Goal: Task Accomplishment & Management: Manage account settings

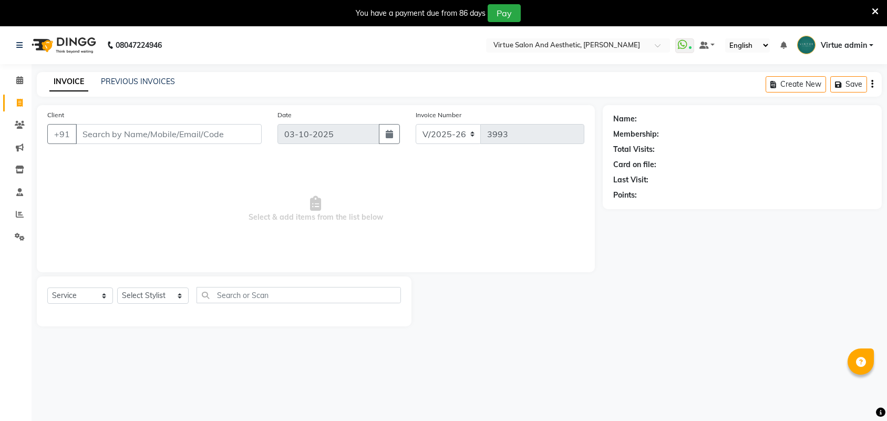
select select "4466"
select select "service"
click at [152, 137] on input "Client" at bounding box center [169, 134] width 186 height 20
click at [230, 294] on input "text" at bounding box center [298, 295] width 204 height 16
type input "BA"
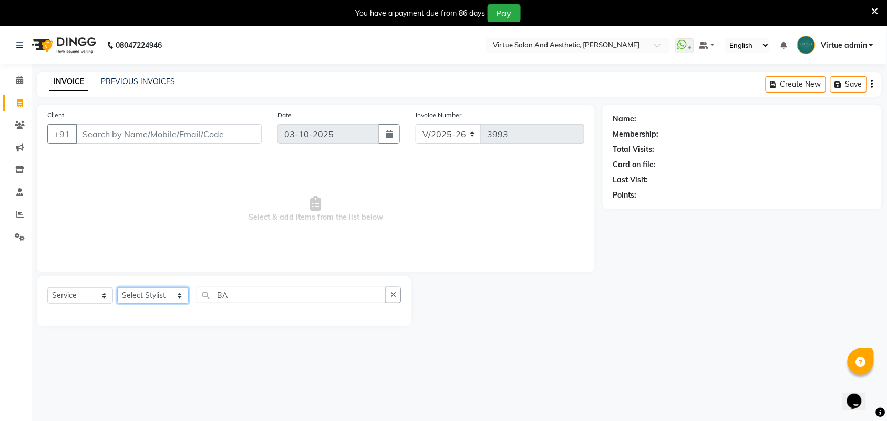
click at [140, 293] on select "Select Stylist Admin [PERSON_NAME] Apsu Auditor Ambattur [PERSON_NAME] Dingg - …" at bounding box center [152, 295] width 71 height 16
select select "25071"
click at [117, 287] on select "Select Stylist Admin [PERSON_NAME] Apsu Auditor Ambattur [PERSON_NAME] Dingg - …" at bounding box center [152, 295] width 71 height 16
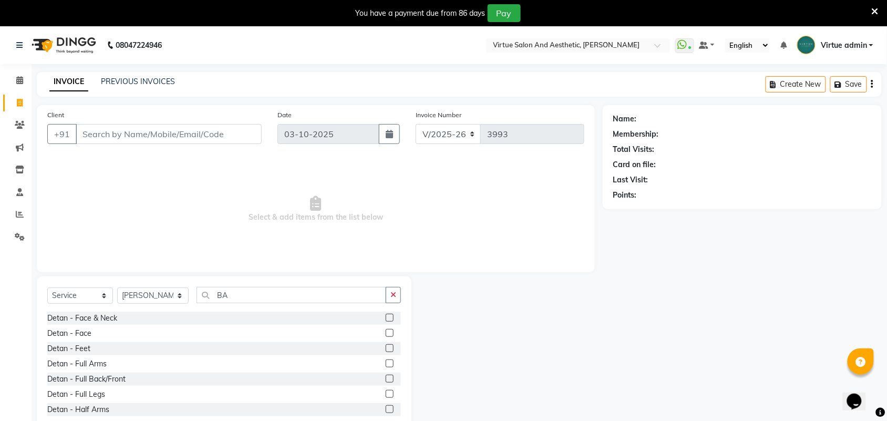
click at [386, 317] on label at bounding box center [390, 318] width 8 height 8
click at [386, 317] on input "checkbox" at bounding box center [389, 318] width 7 height 7
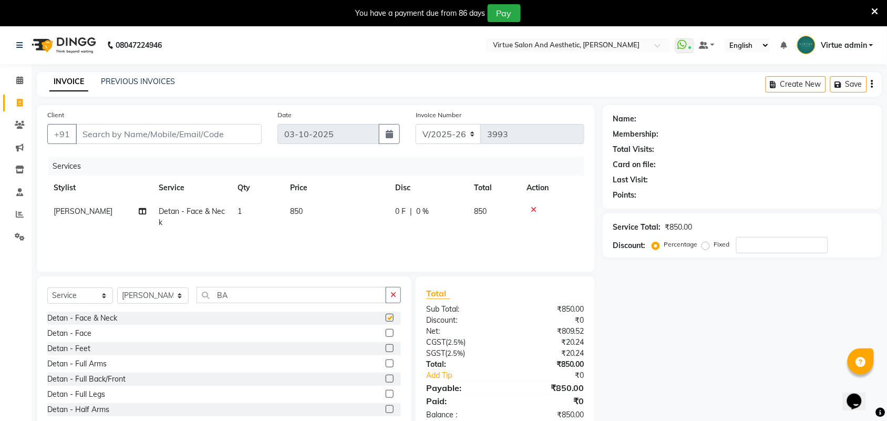
checkbox input "false"
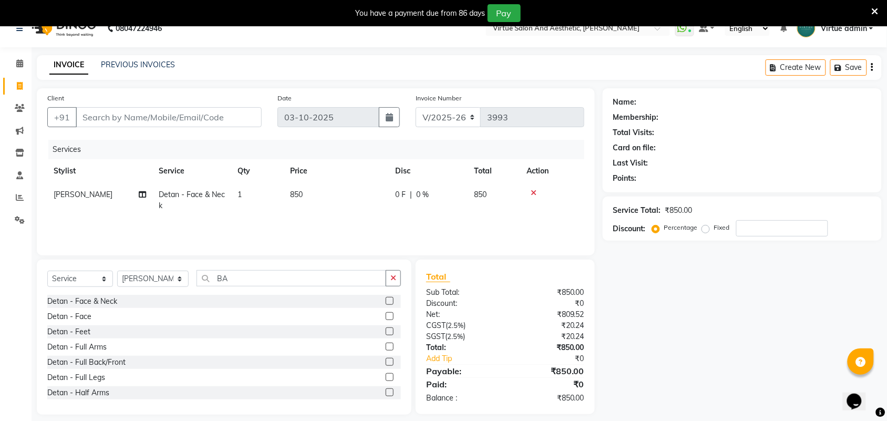
scroll to position [26, 0]
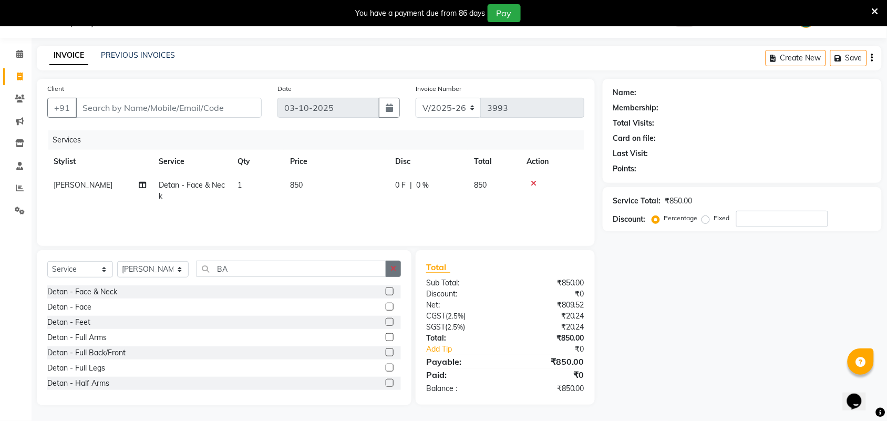
click at [389, 268] on button "button" at bounding box center [393, 269] width 15 height 16
click at [287, 272] on input "text" at bounding box center [298, 269] width 204 height 16
click at [330, 192] on td "850" at bounding box center [336, 190] width 105 height 35
select select "25071"
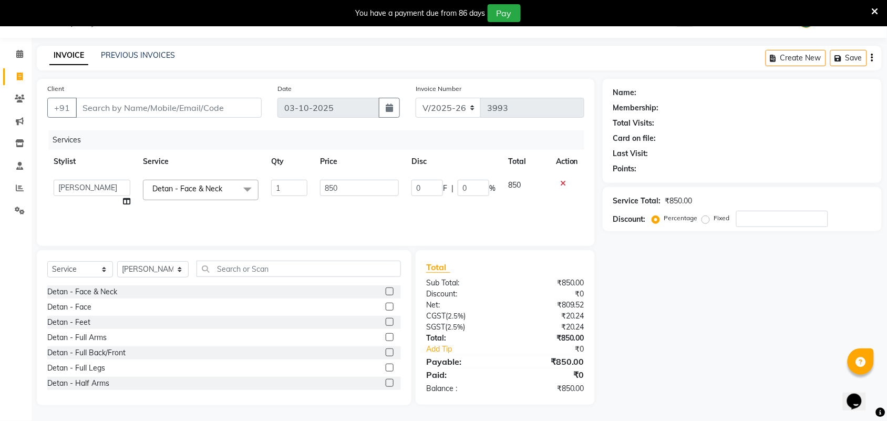
click at [716, 370] on div "Name: Membership: Total Visits: Card on file: Last Visit: Points: Service Total…" at bounding box center [746, 242] width 287 height 326
click at [216, 263] on input "text" at bounding box center [298, 269] width 204 height 16
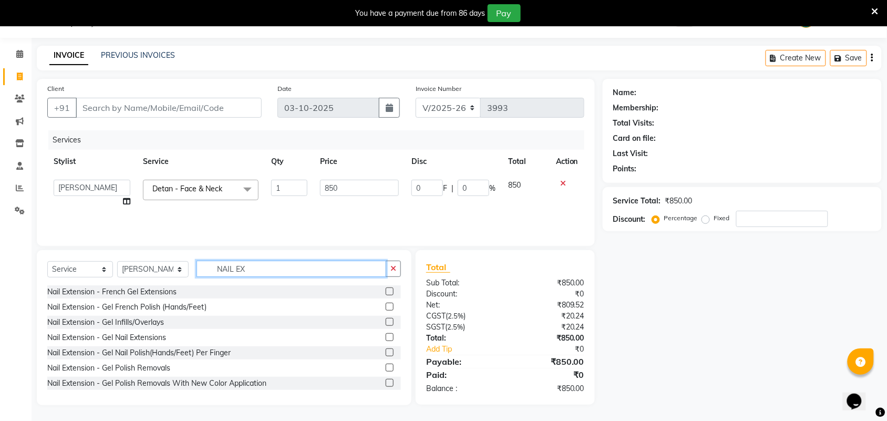
type input "NAIL EX"
click at [386, 339] on label at bounding box center [390, 337] width 8 height 8
click at [386, 339] on input "checkbox" at bounding box center [389, 337] width 7 height 7
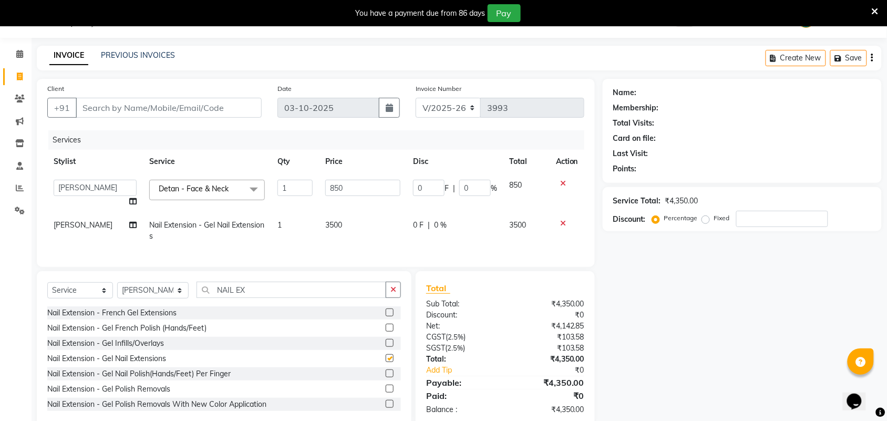
checkbox input "false"
click at [561, 183] on icon at bounding box center [563, 183] width 6 height 7
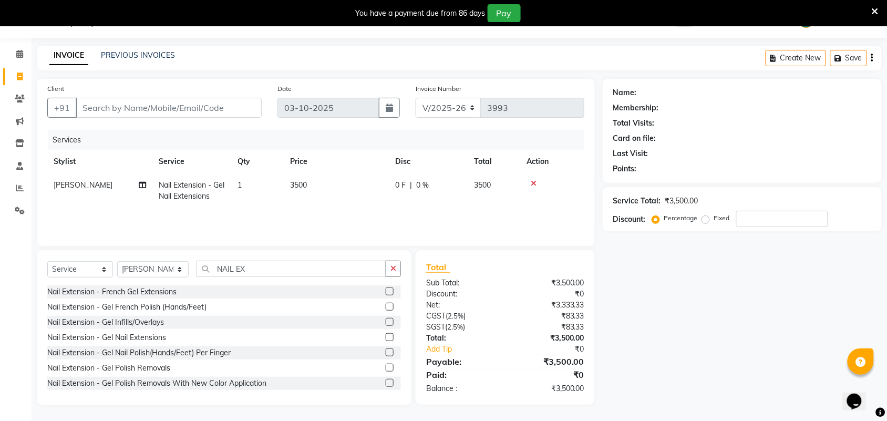
click at [335, 189] on td "3500" at bounding box center [336, 190] width 105 height 35
select select "25071"
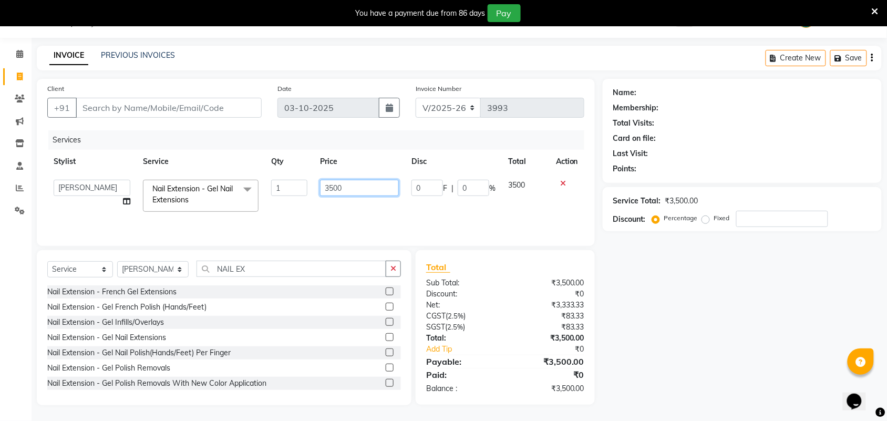
click at [364, 193] on input "3500" at bounding box center [359, 188] width 79 height 16
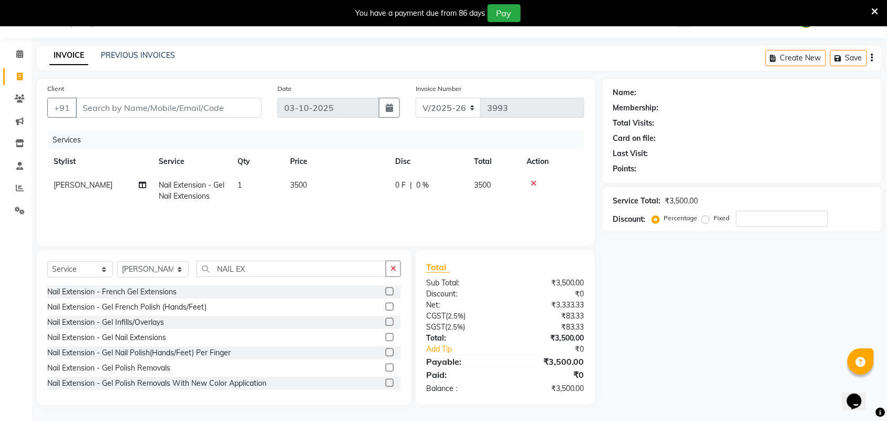
click at [220, 191] on td "Nail Extension - Gel Nail Extensions" at bounding box center [191, 190] width 79 height 35
select select "25071"
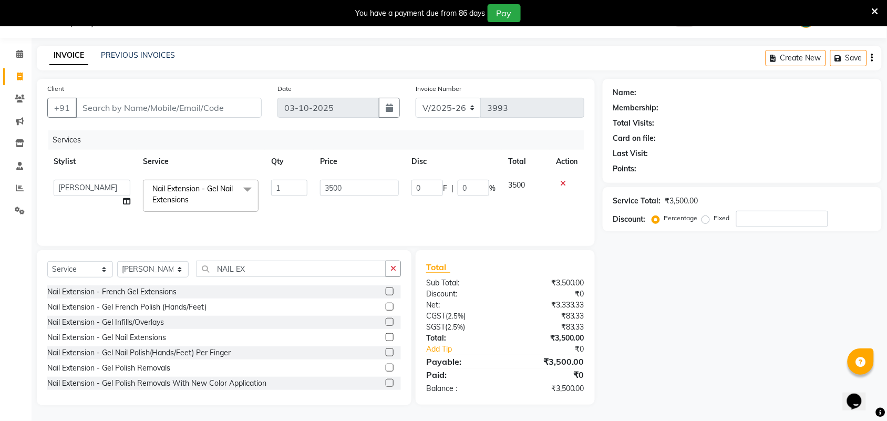
drag, startPoint x: 249, startPoint y: 189, endPoint x: 209, endPoint y: 188, distance: 40.0
click at [209, 188] on span "Nail Extension - Gel Nail Extensions" at bounding box center [192, 194] width 80 height 20
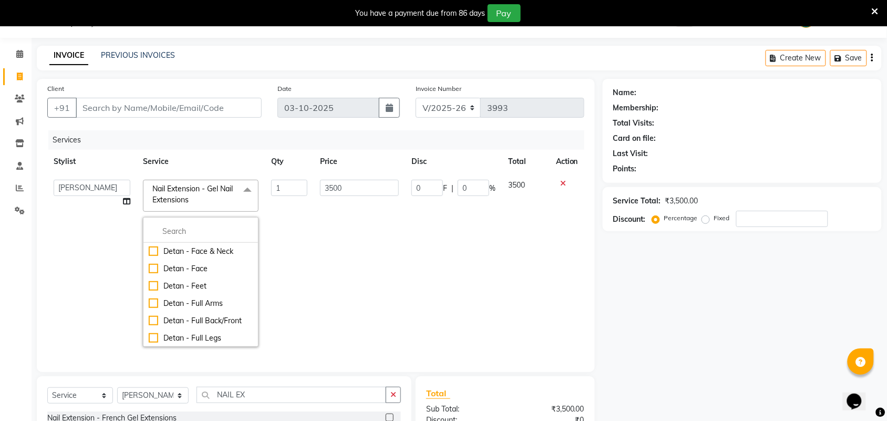
click at [671, 284] on div "Name: Membership: Total Visits: Card on file: Last Visit: Points: Service Total…" at bounding box center [746, 305] width 287 height 452
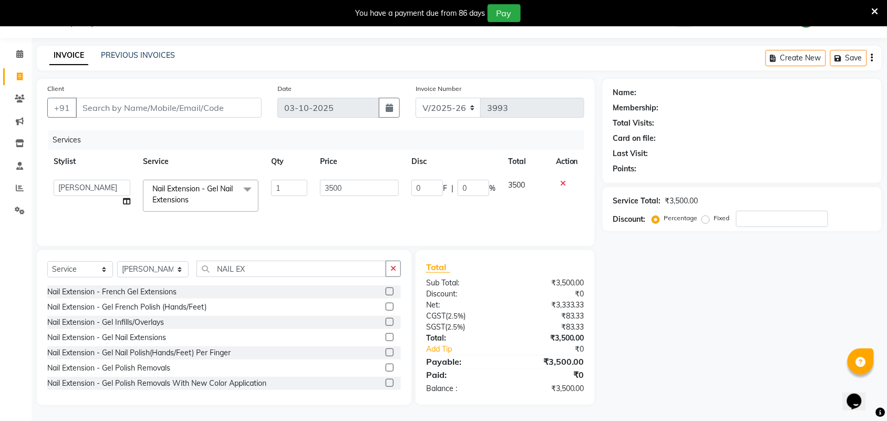
click at [561, 182] on icon at bounding box center [563, 183] width 6 height 7
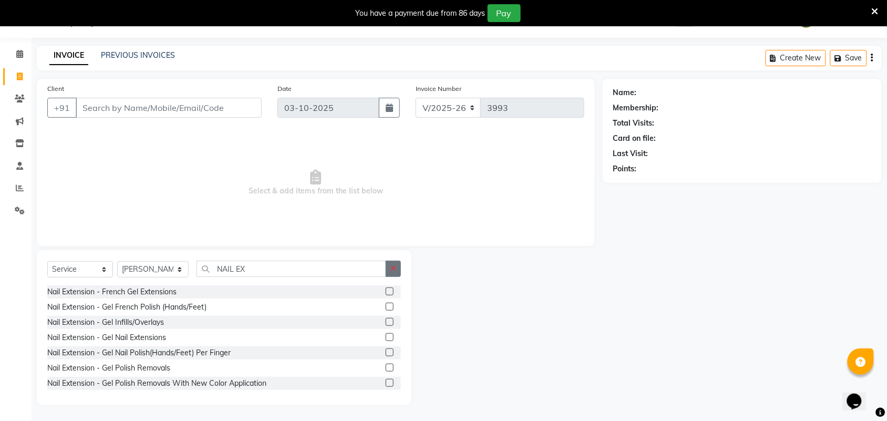
click at [394, 269] on icon "button" at bounding box center [393, 268] width 6 height 7
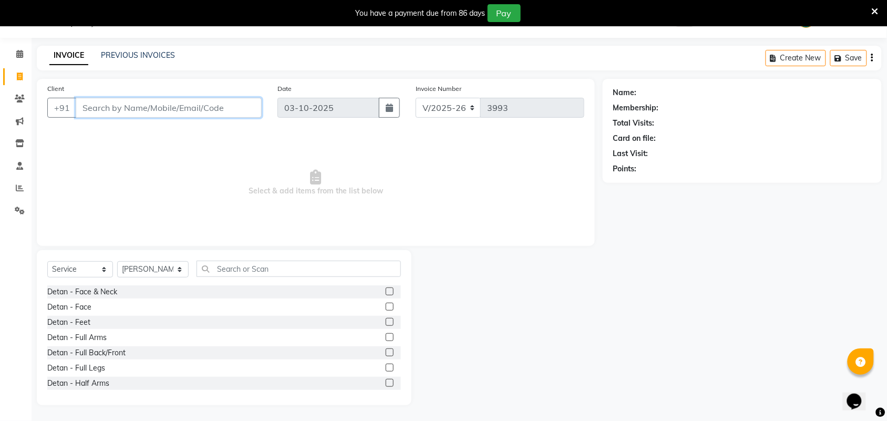
click at [158, 112] on input "Client" at bounding box center [169, 108] width 186 height 20
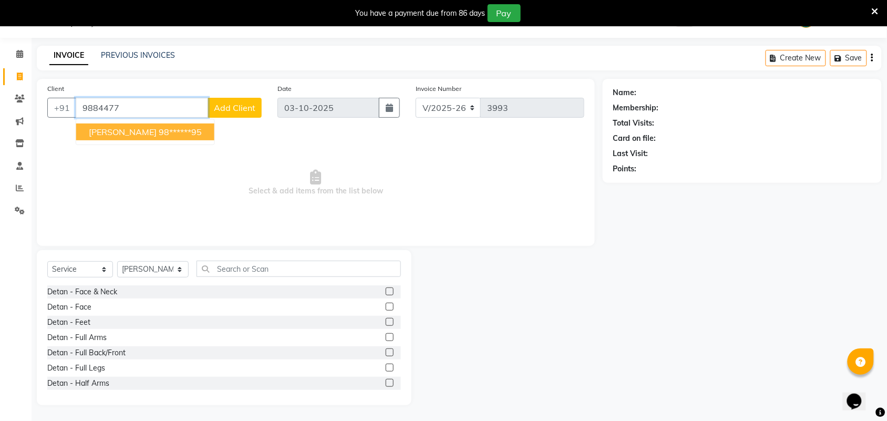
click at [159, 133] on ngb-highlight "98******95" at bounding box center [180, 132] width 43 height 11
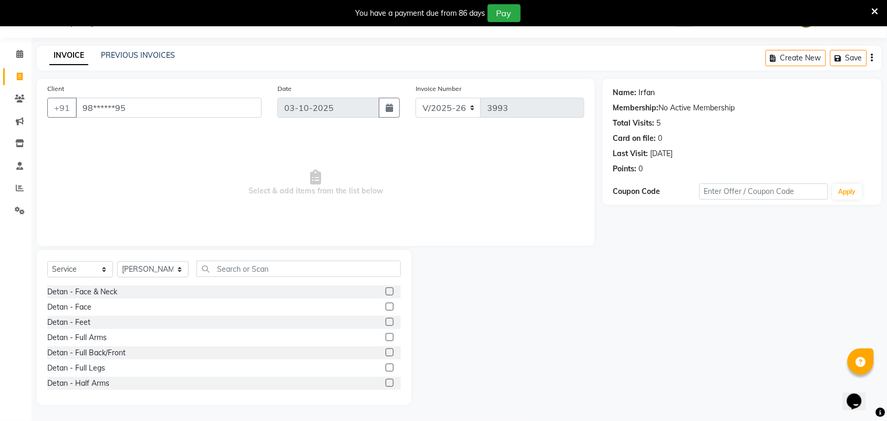
click at [639, 92] on link "Irfan" at bounding box center [647, 92] width 16 height 11
drag, startPoint x: 82, startPoint y: 109, endPoint x: 136, endPoint y: 106, distance: 53.7
click at [136, 106] on input "98******95" at bounding box center [169, 108] width 186 height 20
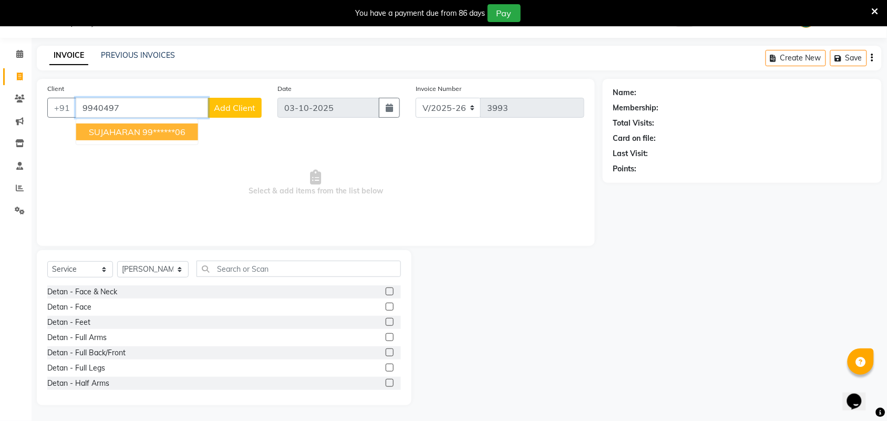
click at [130, 131] on span "SUJAHARAN" at bounding box center [114, 132] width 51 height 11
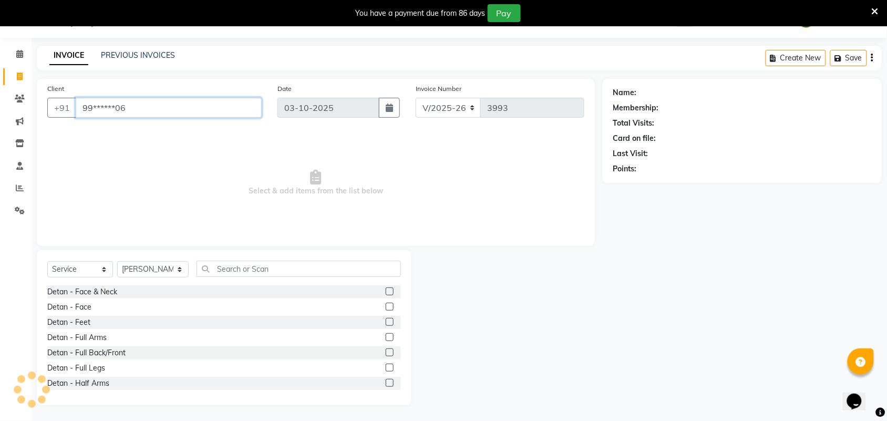
type input "99******06"
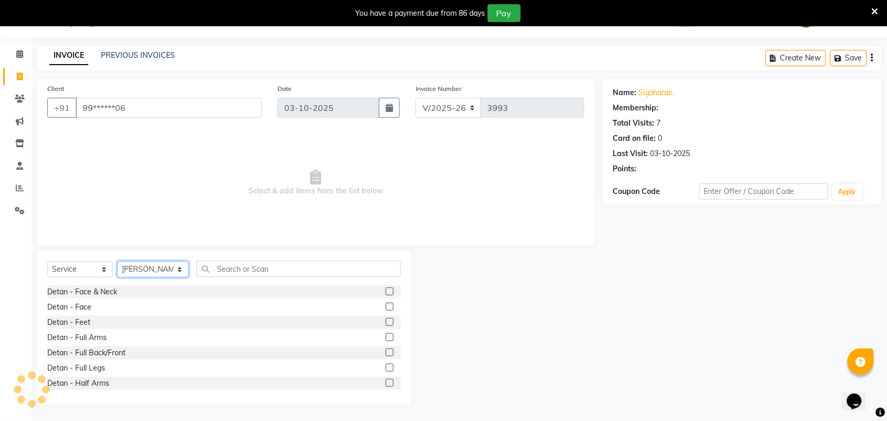
click at [154, 275] on select "Select Stylist Admin [PERSON_NAME] Apsu Auditor Ambattur [PERSON_NAME] Dingg - …" at bounding box center [152, 269] width 71 height 16
select select "30103"
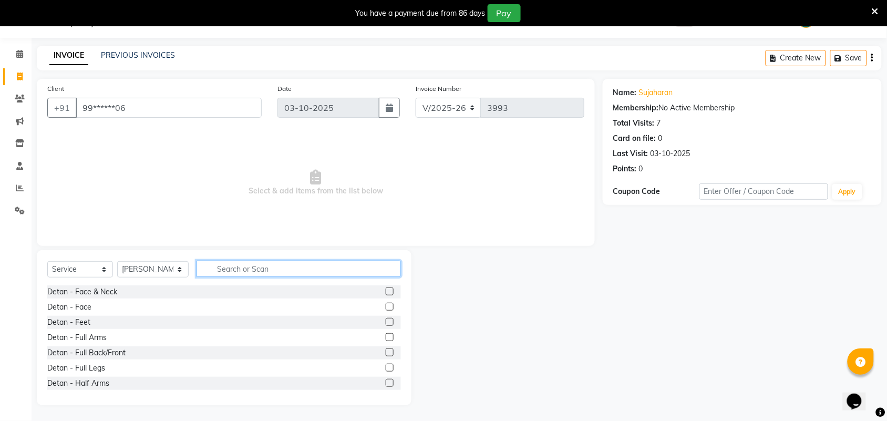
click at [223, 274] on input "text" at bounding box center [298, 269] width 204 height 16
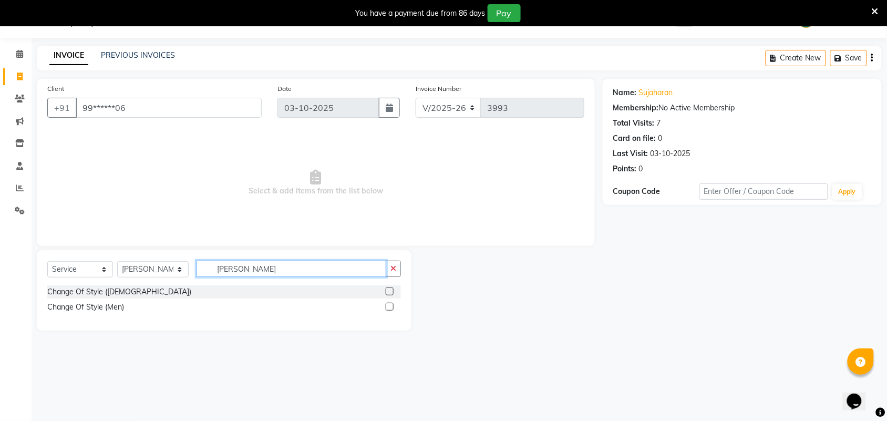
type input "[PERSON_NAME]"
drag, startPoint x: 388, startPoint y: 306, endPoint x: 385, endPoint y: 299, distance: 6.8
click at [388, 305] on label at bounding box center [390, 307] width 8 height 8
click at [388, 305] on input "checkbox" at bounding box center [389, 307] width 7 height 7
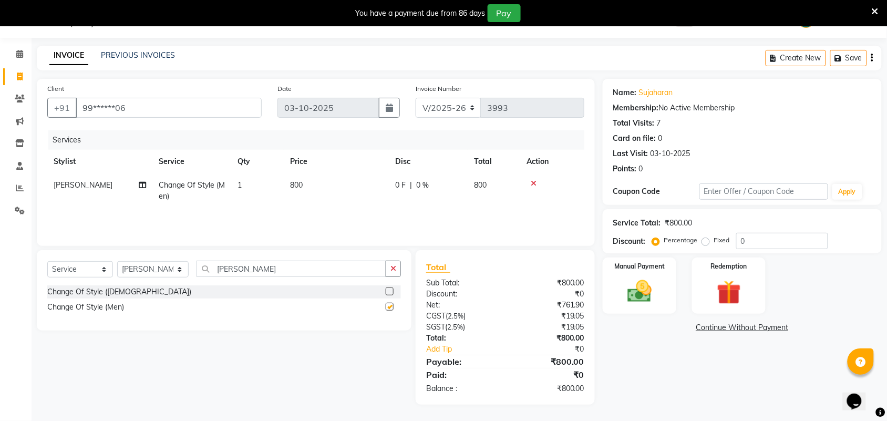
checkbox input "false"
click at [296, 185] on span "800" at bounding box center [296, 184] width 13 height 9
select select "30103"
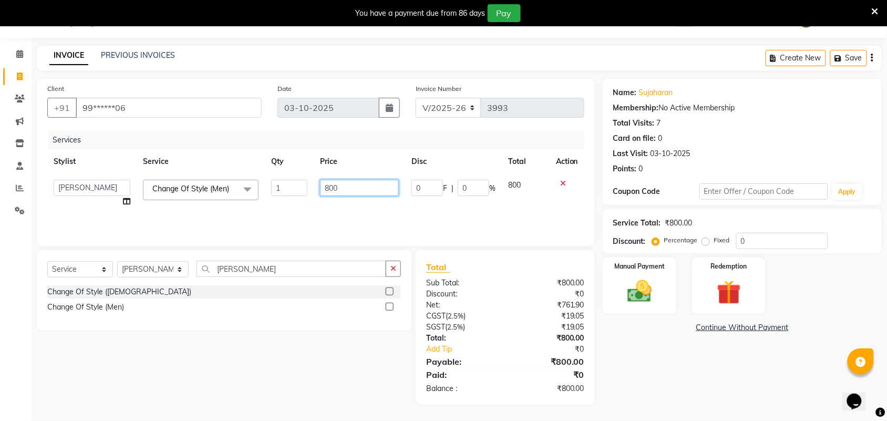
click at [333, 184] on input "800" at bounding box center [359, 188] width 79 height 16
type input "880"
drag, startPoint x: 639, startPoint y: 375, endPoint x: 620, endPoint y: 289, distance: 87.3
click at [641, 375] on div "Name: Sujaharan Membership: No Active Membership Total Visits: 7 Card on file: …" at bounding box center [746, 242] width 287 height 326
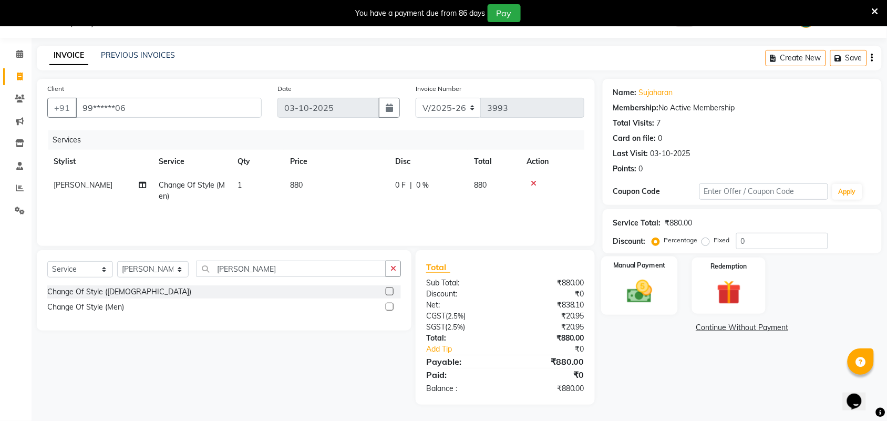
click at [620, 284] on img at bounding box center [639, 291] width 41 height 29
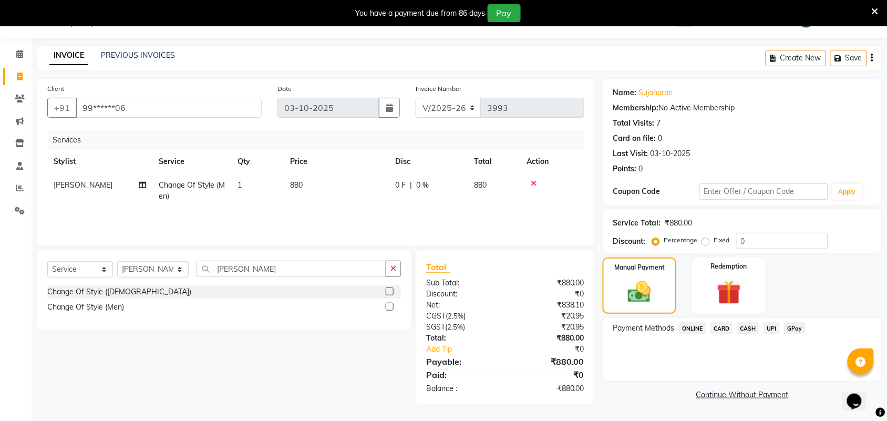
click at [775, 329] on span "UPI" at bounding box center [771, 328] width 16 height 12
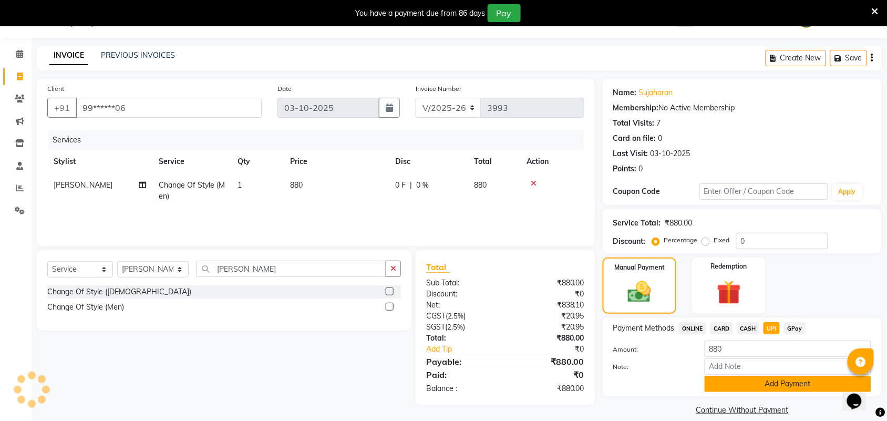
click at [769, 385] on button "Add Payment" at bounding box center [788, 384] width 167 height 16
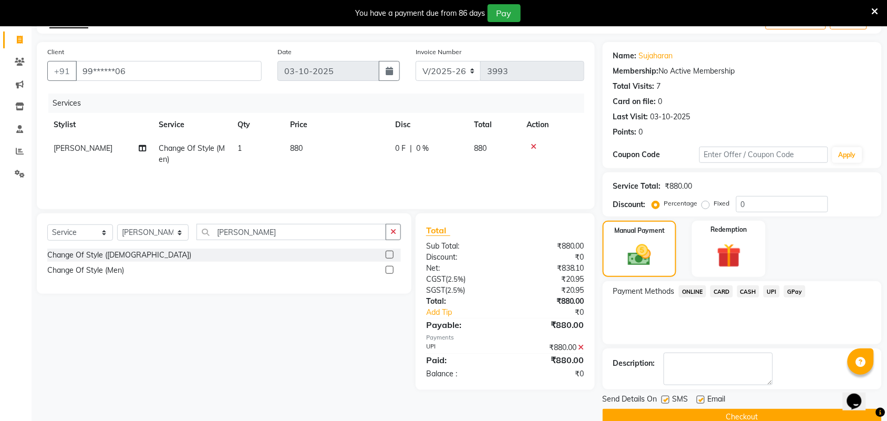
scroll to position [83, 0]
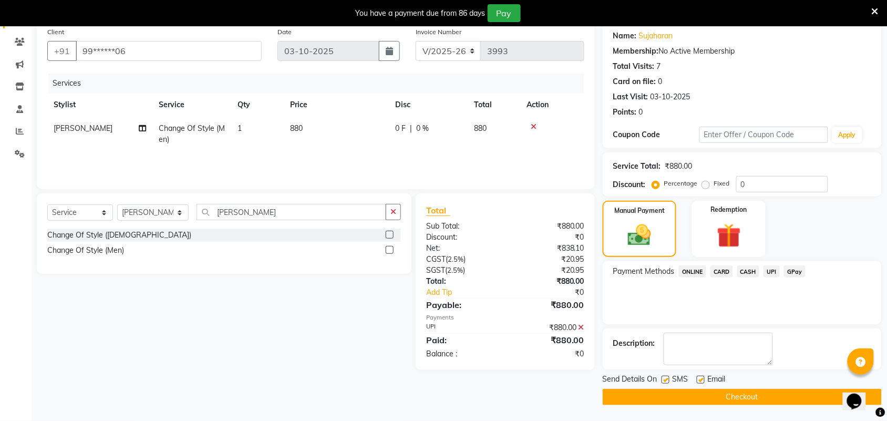
click at [766, 391] on button "Checkout" at bounding box center [742, 397] width 279 height 16
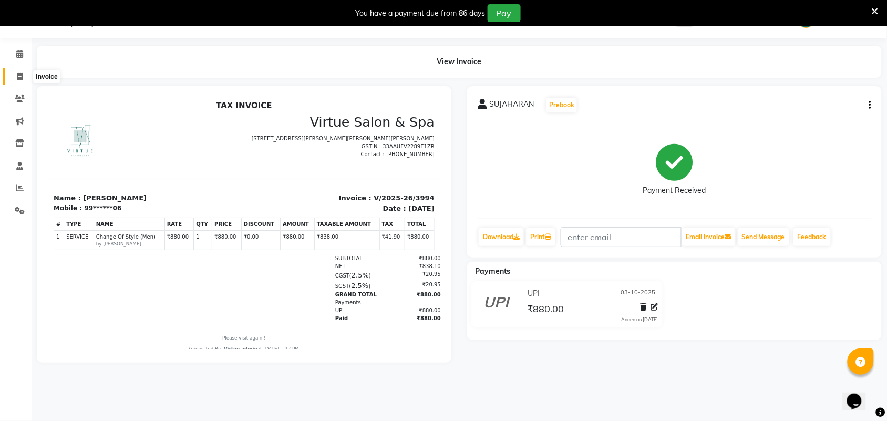
click at [19, 75] on icon at bounding box center [20, 77] width 6 height 8
select select "service"
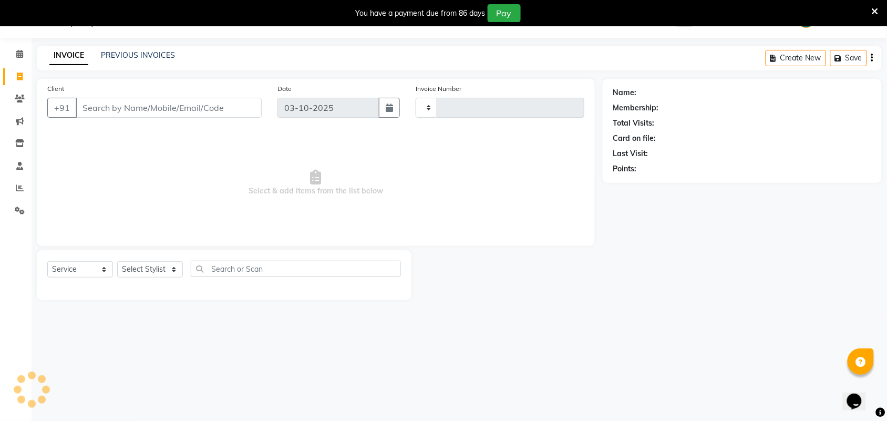
type input "3995"
select select "4466"
click at [113, 108] on input "Client" at bounding box center [169, 108] width 186 height 20
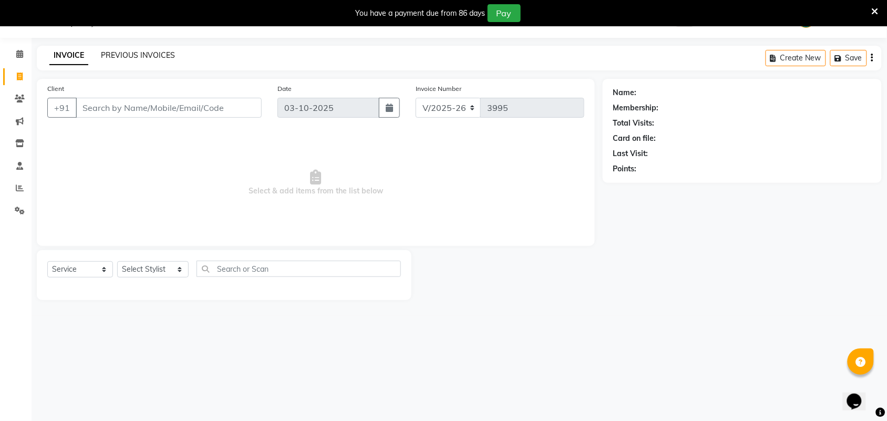
click at [130, 55] on link "PREVIOUS INVOICES" at bounding box center [138, 54] width 74 height 9
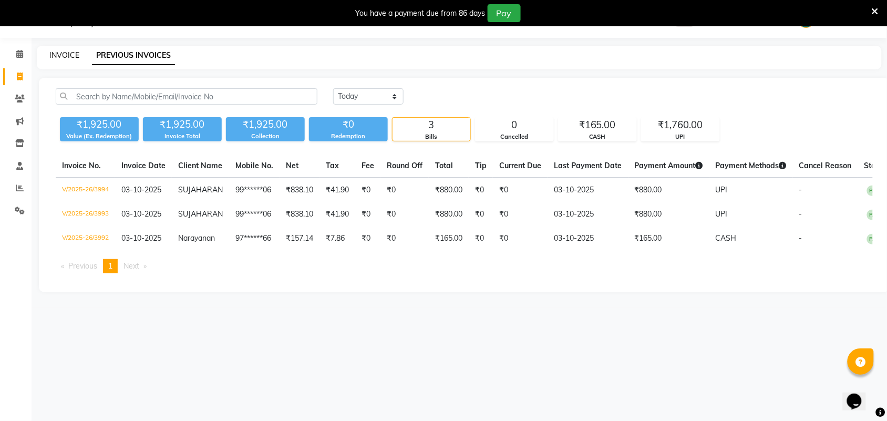
click at [61, 51] on link "INVOICE" at bounding box center [64, 54] width 30 height 9
select select "4466"
select select "service"
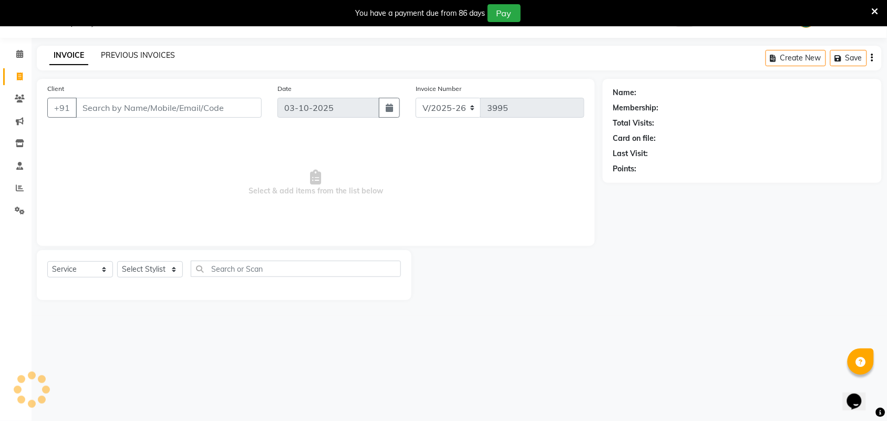
click at [142, 51] on link "PREVIOUS INVOICES" at bounding box center [138, 54] width 74 height 9
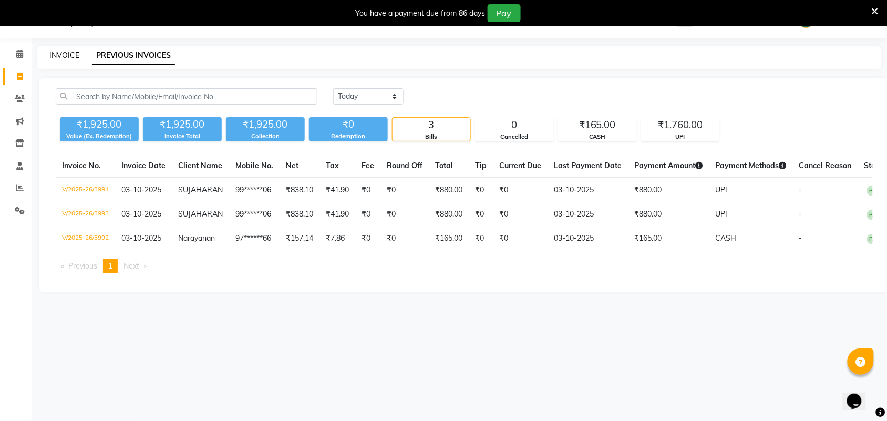
click at [63, 56] on link "INVOICE" at bounding box center [64, 54] width 30 height 9
select select "4466"
select select "service"
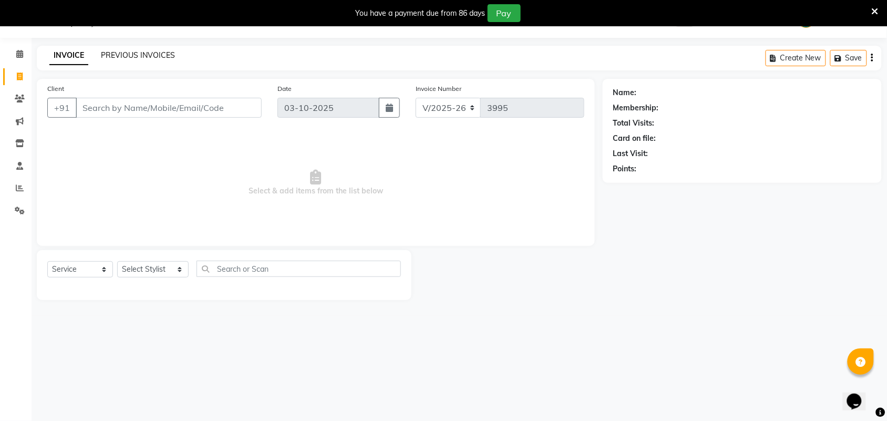
click at [159, 54] on link "PREVIOUS INVOICES" at bounding box center [138, 54] width 74 height 9
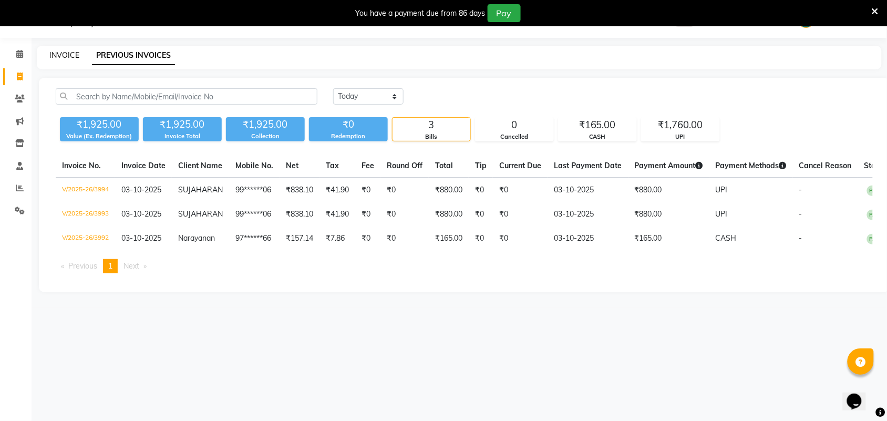
click at [76, 54] on link "INVOICE" at bounding box center [64, 54] width 30 height 9
select select "4466"
select select "service"
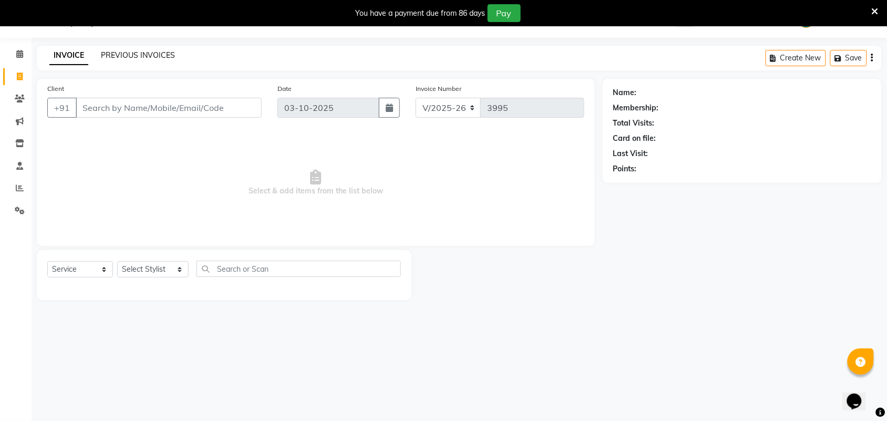
click at [125, 59] on link "PREVIOUS INVOICES" at bounding box center [138, 54] width 74 height 9
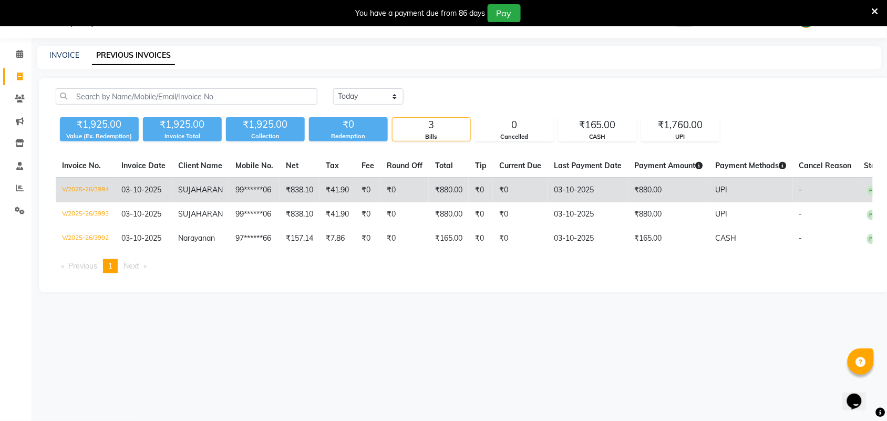
click at [93, 185] on td "V/2025-26/3994" at bounding box center [85, 190] width 59 height 25
click at [87, 192] on td "V/2025-26/3994" at bounding box center [85, 190] width 59 height 25
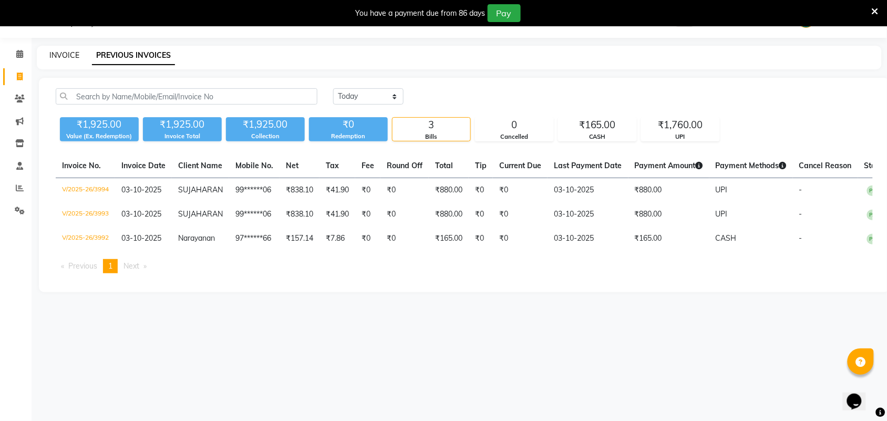
click at [62, 51] on link "INVOICE" at bounding box center [64, 54] width 30 height 9
select select "4466"
select select "service"
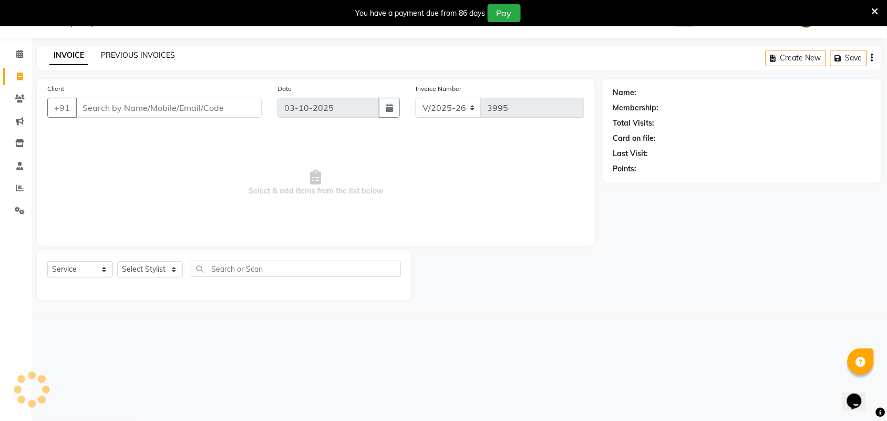
click at [110, 51] on link "PREVIOUS INVOICES" at bounding box center [138, 54] width 74 height 9
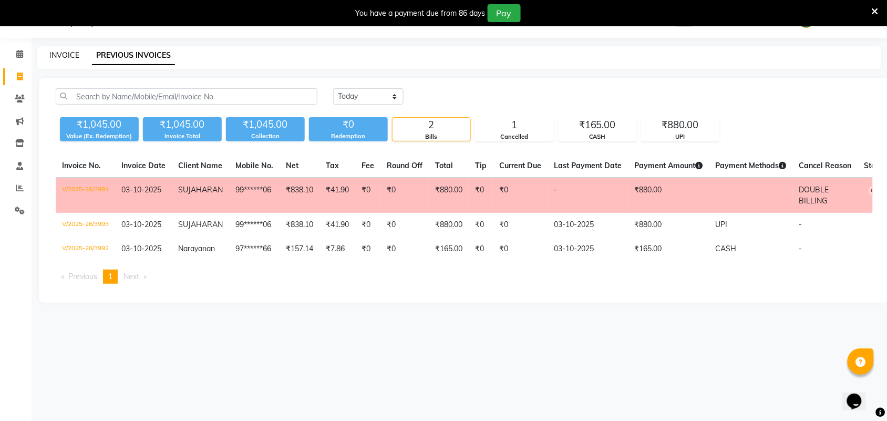
click at [66, 53] on link "INVOICE" at bounding box center [64, 54] width 30 height 9
select select "4466"
select select "service"
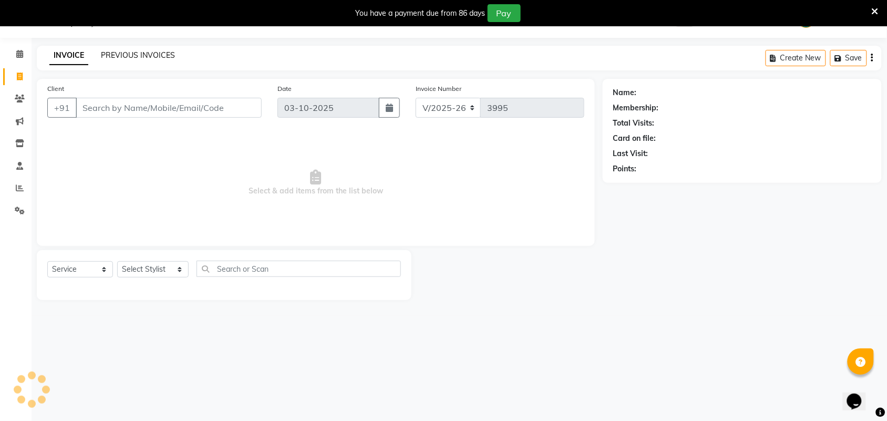
click at [115, 56] on link "PREVIOUS INVOICES" at bounding box center [138, 54] width 74 height 9
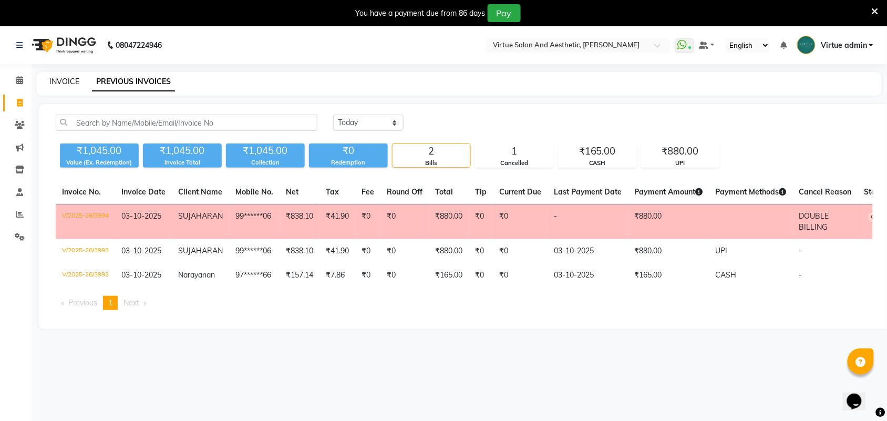
click at [69, 79] on link "INVOICE" at bounding box center [64, 81] width 30 height 9
select select "service"
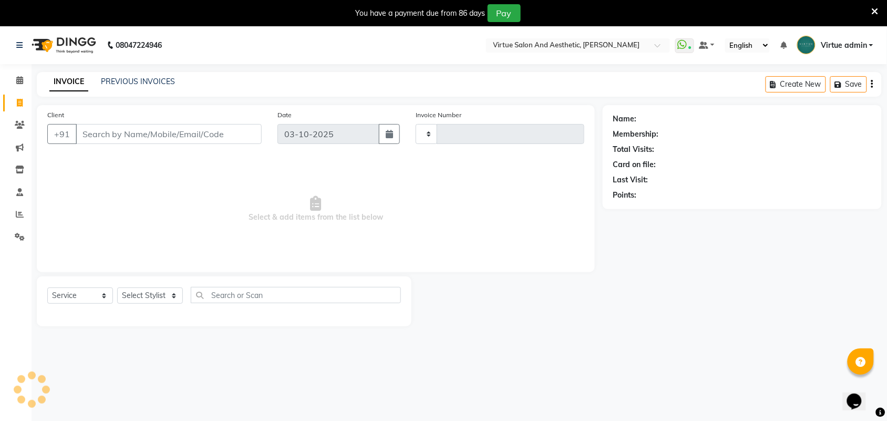
scroll to position [8, 0]
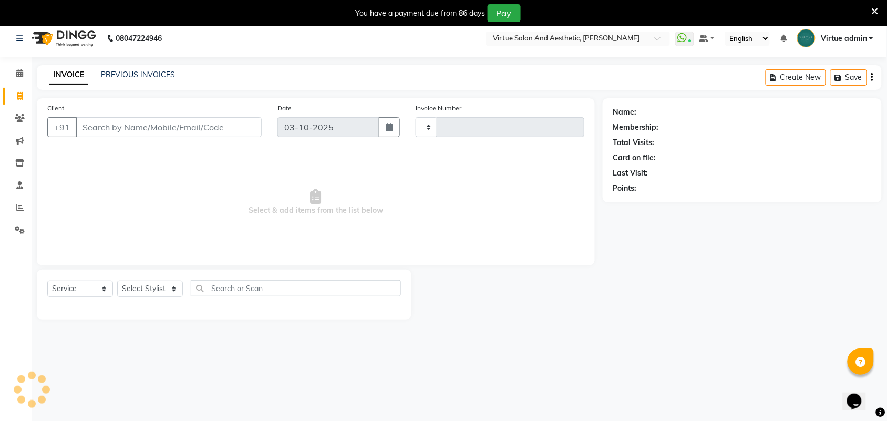
type input "3995"
select select "4466"
click at [132, 70] on link "PREVIOUS INVOICES" at bounding box center [138, 73] width 74 height 9
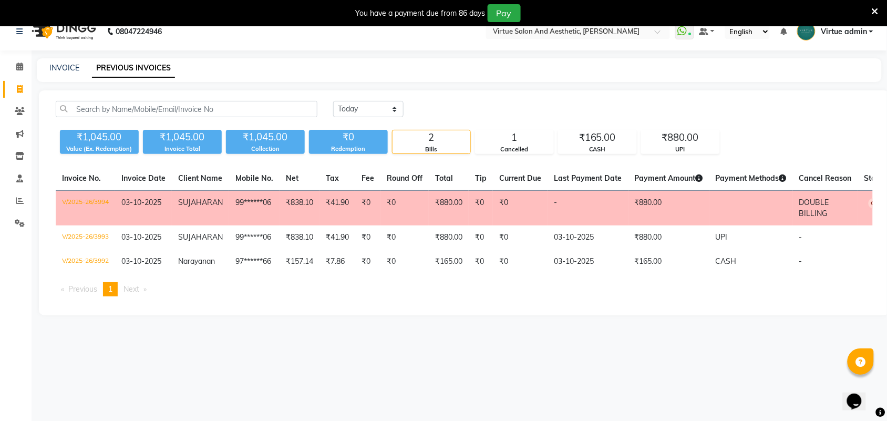
scroll to position [26, 0]
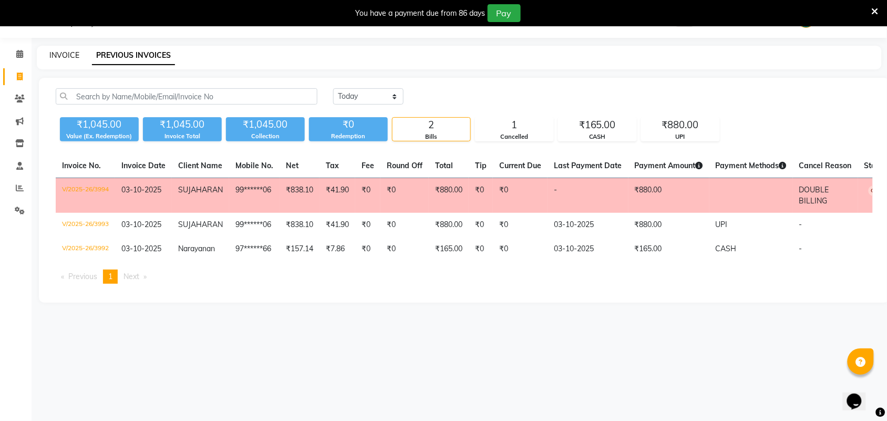
click at [75, 58] on link "INVOICE" at bounding box center [64, 54] width 30 height 9
select select "service"
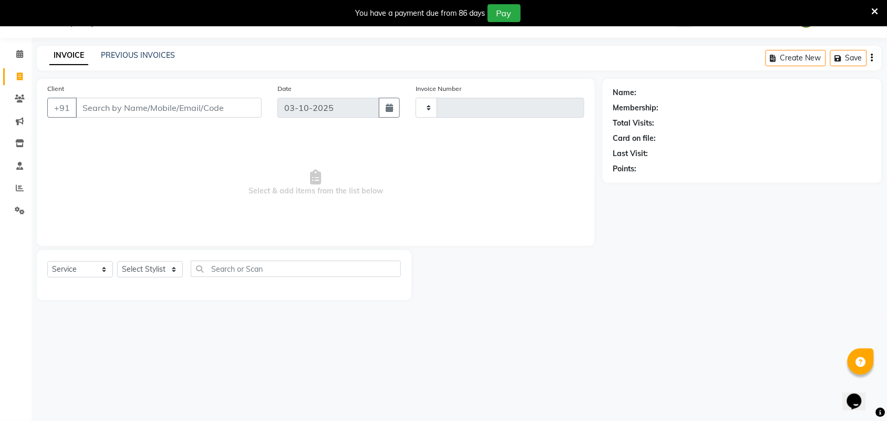
type input "3995"
select select "4466"
click at [153, 102] on input "Client" at bounding box center [169, 108] width 186 height 20
click at [169, 56] on link "PREVIOUS INVOICES" at bounding box center [138, 54] width 74 height 9
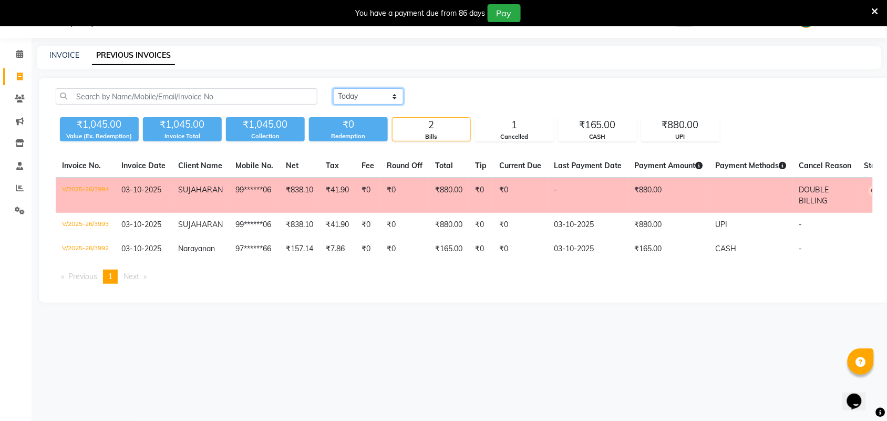
drag, startPoint x: 379, startPoint y: 97, endPoint x: 381, endPoint y: 103, distance: 6.6
click at [379, 97] on select "[DATE] [DATE] Custom Range" at bounding box center [368, 96] width 70 height 16
select select "[DATE]"
click at [333, 88] on select "[DATE] [DATE] Custom Range" at bounding box center [368, 96] width 70 height 16
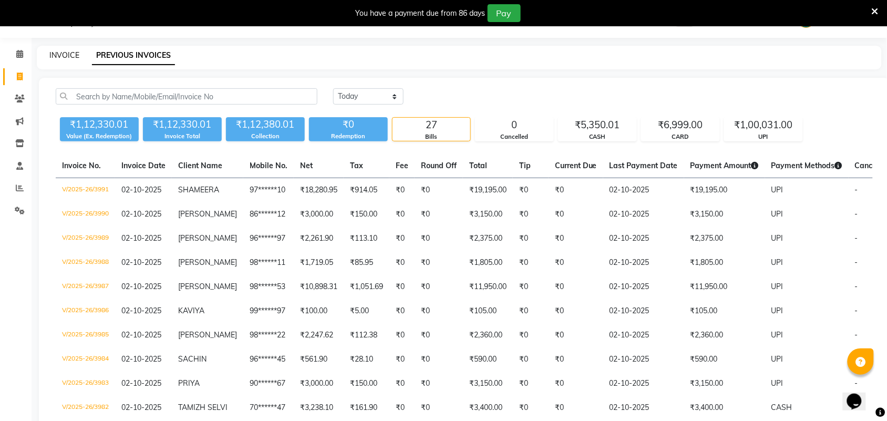
click at [69, 51] on link "INVOICE" at bounding box center [64, 54] width 30 height 9
select select "service"
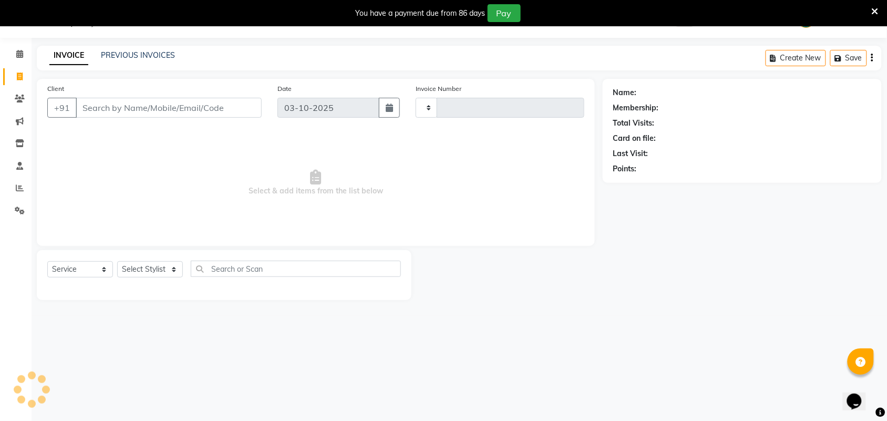
type input "3995"
select select "4466"
click at [22, 188] on icon at bounding box center [20, 188] width 8 height 8
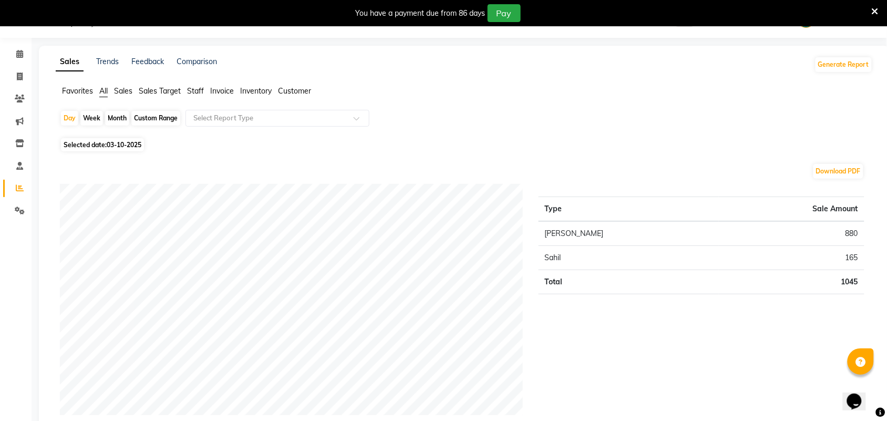
click at [201, 91] on span "Staff" at bounding box center [195, 90] width 17 height 9
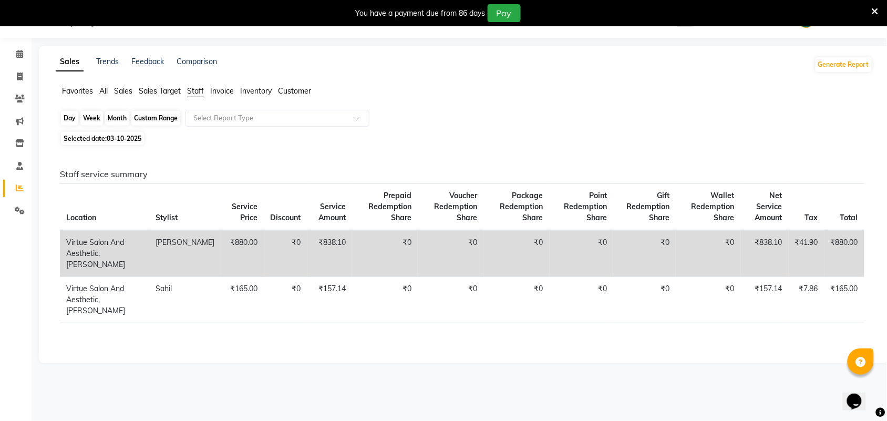
click at [71, 117] on div "Day" at bounding box center [69, 118] width 17 height 15
select select "10"
select select "2025"
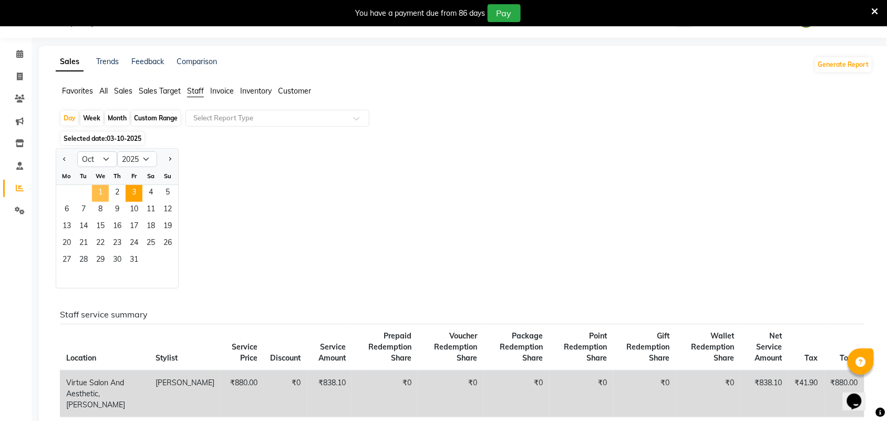
click at [103, 188] on span "1" at bounding box center [100, 193] width 17 height 17
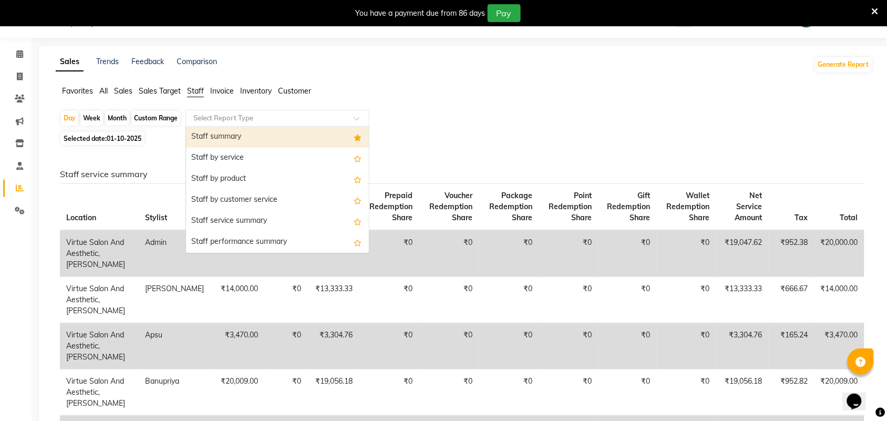
click at [195, 119] on input "text" at bounding box center [266, 118] width 151 height 11
click at [231, 140] on div "Staff summary" at bounding box center [277, 137] width 183 height 21
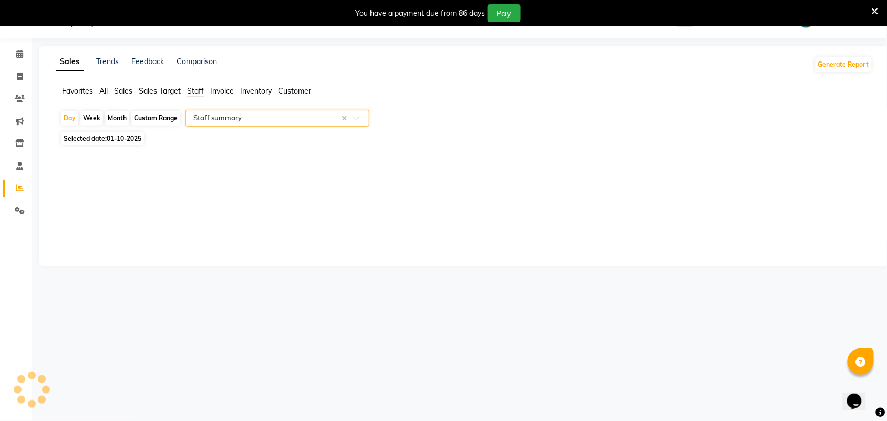
select select "full_report"
select select "csv"
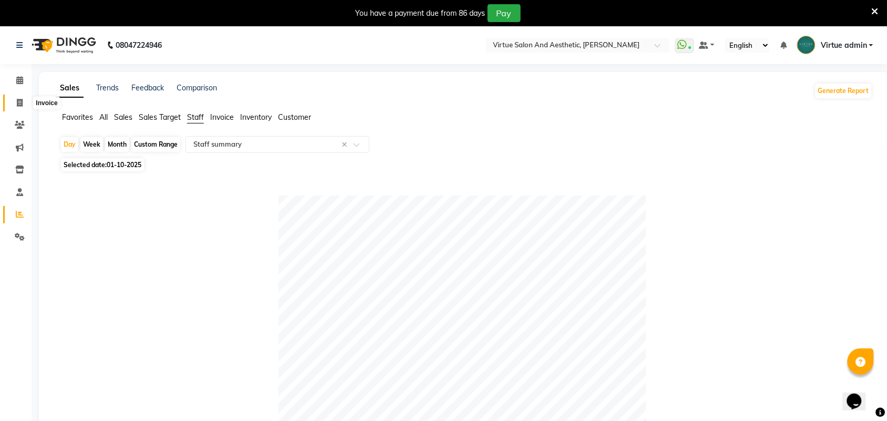
click at [20, 106] on icon at bounding box center [20, 103] width 6 height 8
select select "4466"
select select "service"
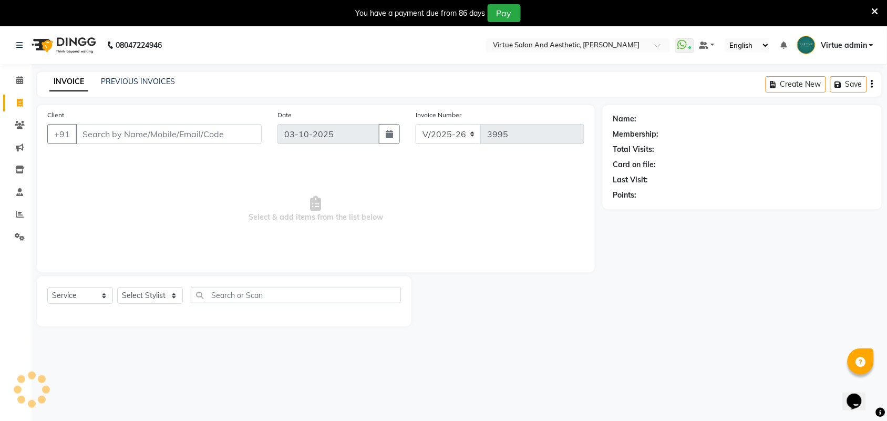
scroll to position [4, 0]
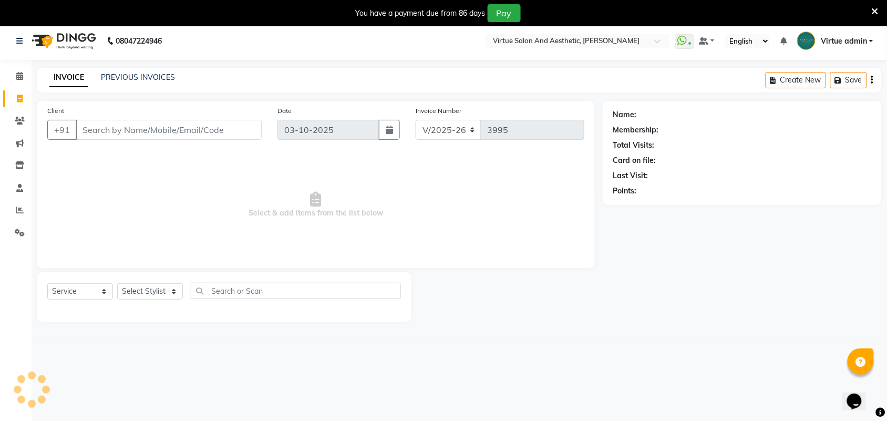
click at [147, 130] on input "Client" at bounding box center [169, 130] width 186 height 20
click at [121, 120] on input "Client" at bounding box center [169, 130] width 186 height 20
click at [121, 129] on input "Client" at bounding box center [169, 130] width 186 height 20
type input "8058325512"
click at [166, 75] on link "PREVIOUS INVOICES" at bounding box center [138, 77] width 74 height 9
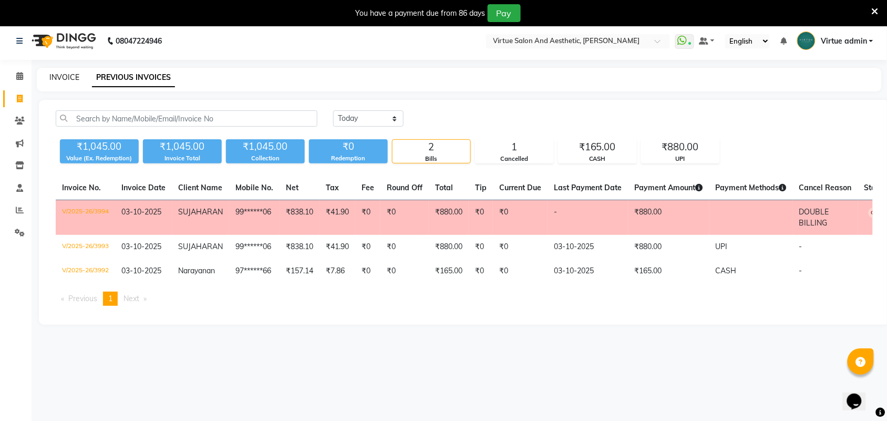
click at [74, 79] on link "INVOICE" at bounding box center [64, 77] width 30 height 9
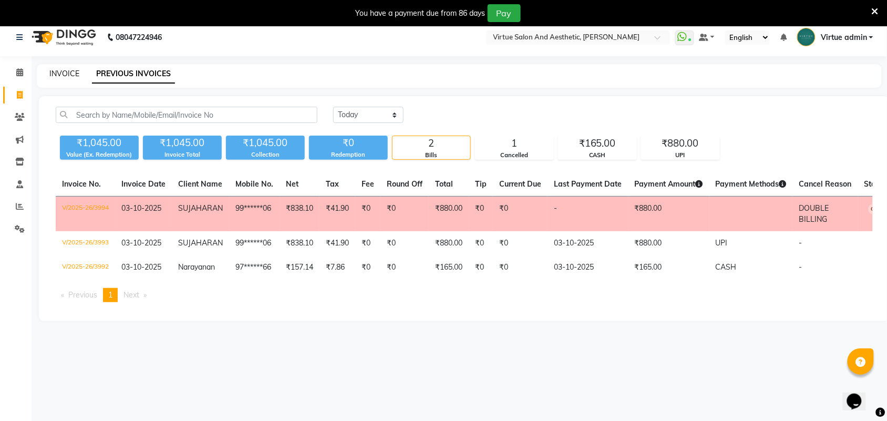
select select "4466"
select select "service"
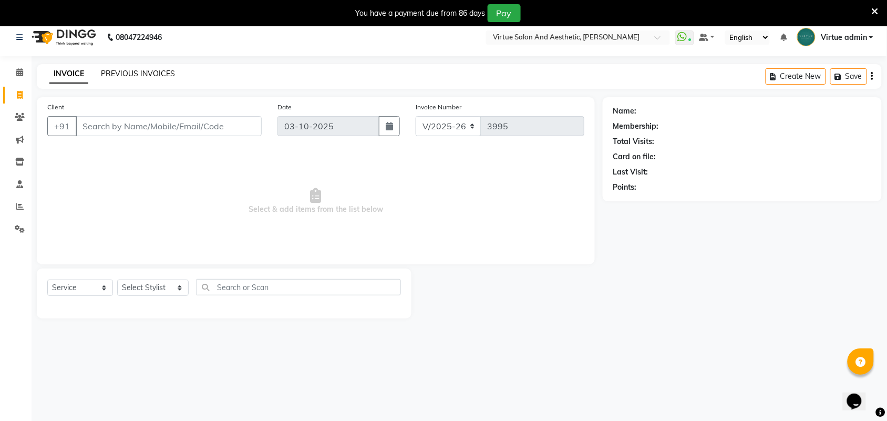
click at [144, 71] on link "PREVIOUS INVOICES" at bounding box center [138, 73] width 74 height 9
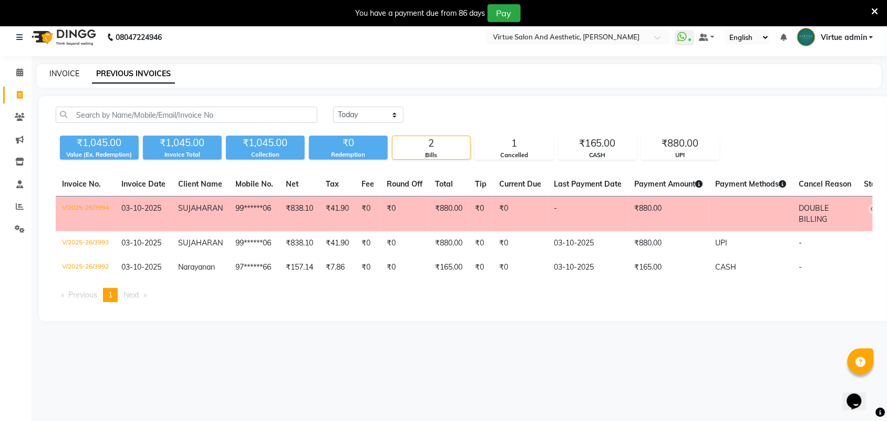
click at [75, 70] on link "INVOICE" at bounding box center [64, 73] width 30 height 9
select select "service"
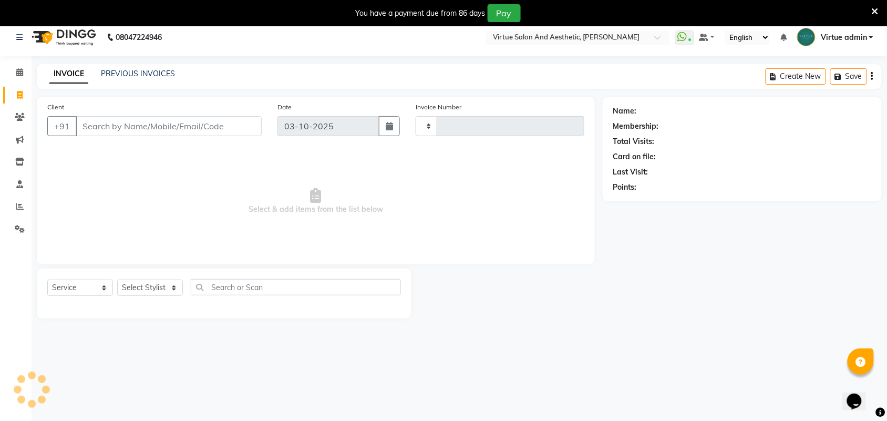
type input "3997"
select select "4466"
click at [126, 120] on input "Client" at bounding box center [169, 126] width 186 height 20
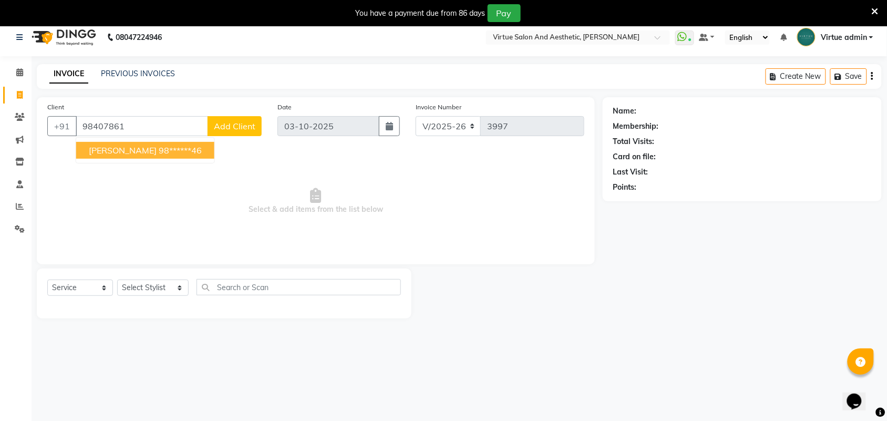
type input "98407861"
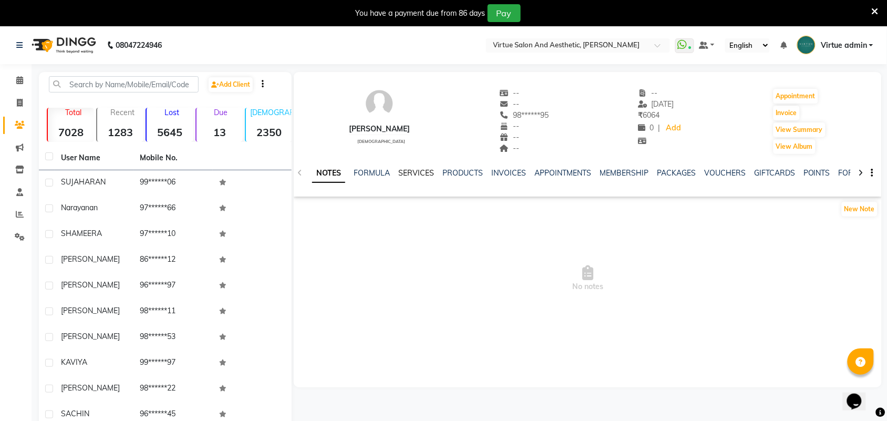
click at [419, 169] on link "SERVICES" at bounding box center [416, 172] width 36 height 9
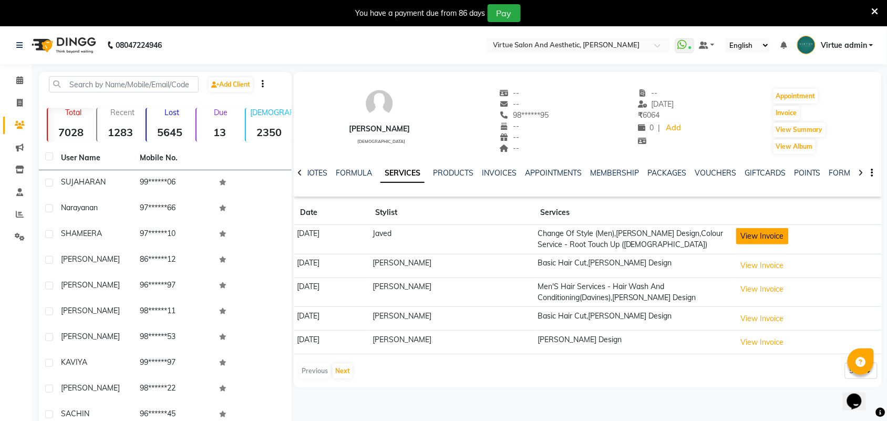
click at [761, 235] on button "View Invoice" at bounding box center [762, 236] width 53 height 16
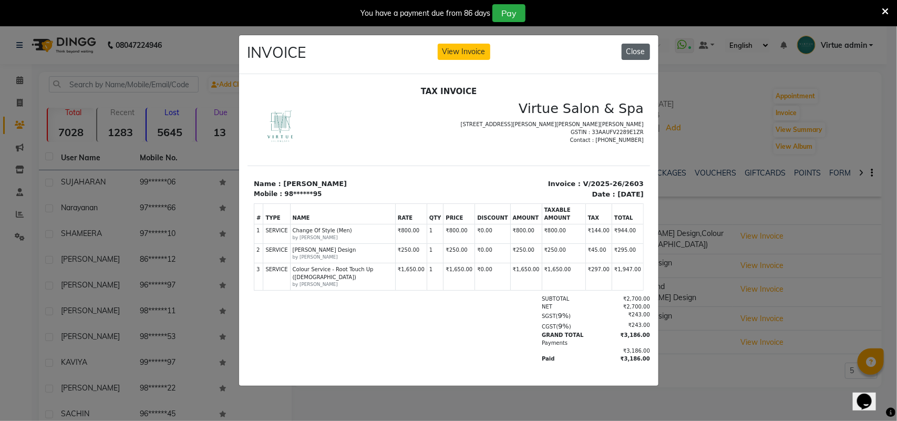
click at [630, 45] on button "Close" at bounding box center [636, 52] width 28 height 16
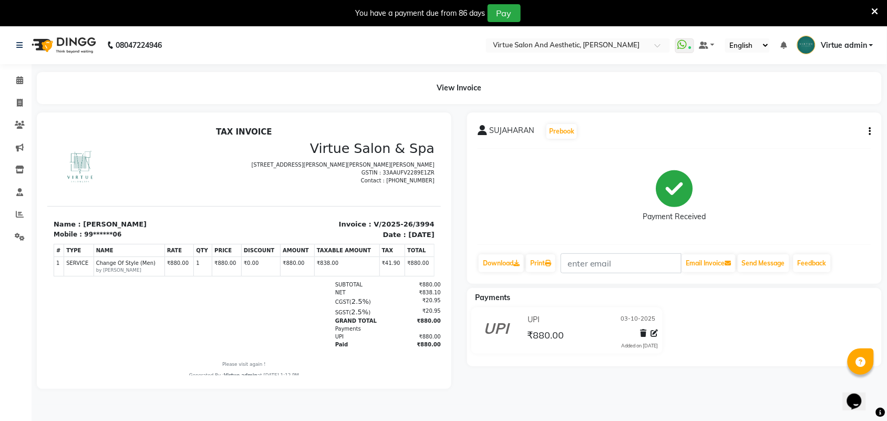
click at [870, 131] on icon "button" at bounding box center [870, 131] width 2 height 1
click at [825, 106] on div "Cancel Invoice" at bounding box center [818, 105] width 72 height 13
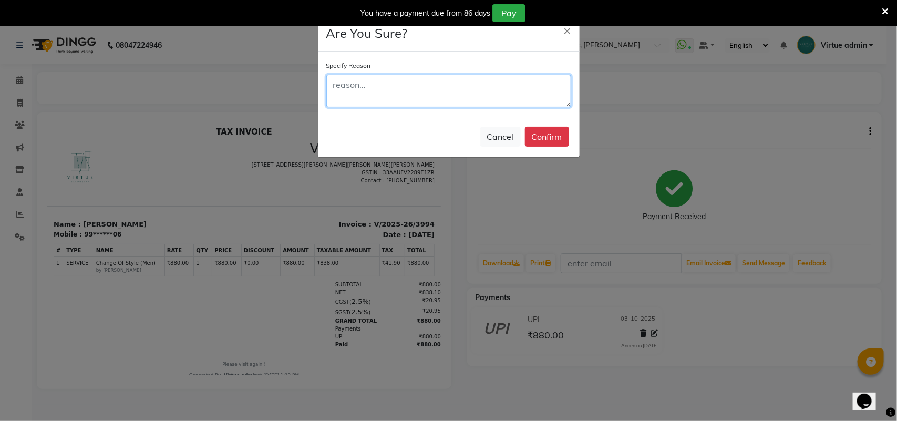
click at [406, 96] on textarea at bounding box center [448, 91] width 245 height 33
type textarea "DOUBLE BILLING"
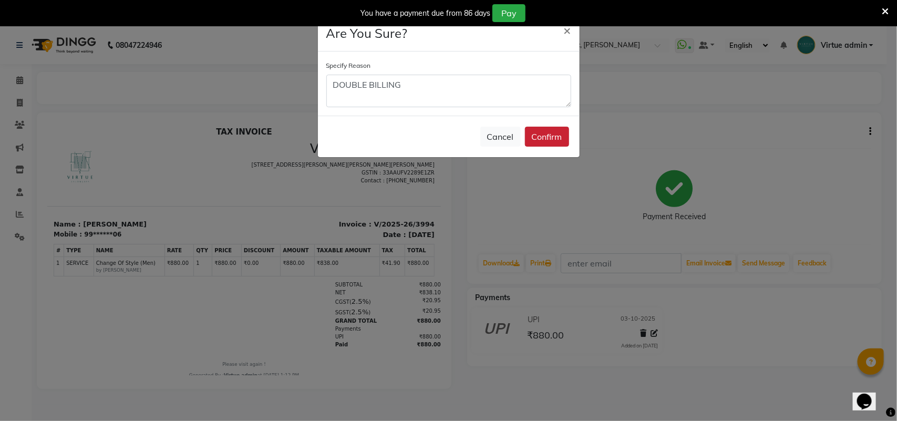
click at [557, 137] on button "Confirm" at bounding box center [547, 137] width 44 height 20
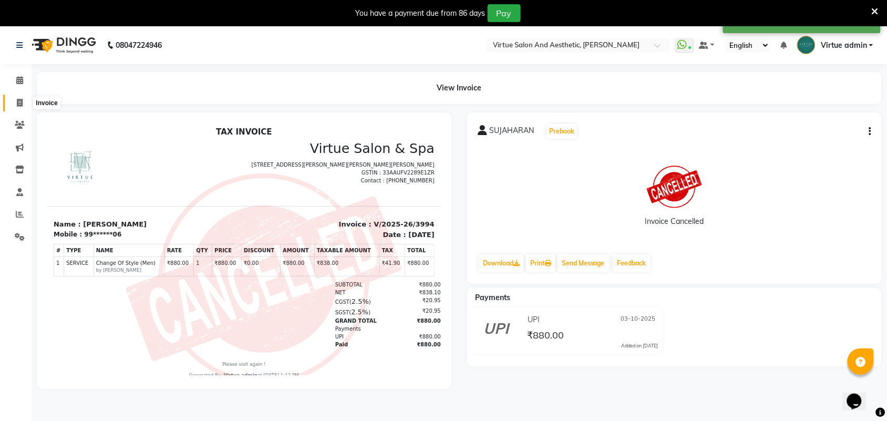
click at [17, 103] on icon at bounding box center [20, 103] width 6 height 8
select select "4466"
select select "service"
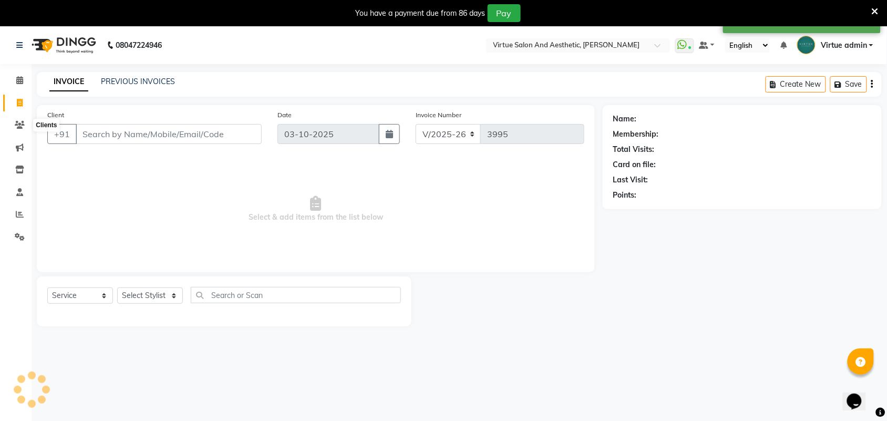
scroll to position [26, 0]
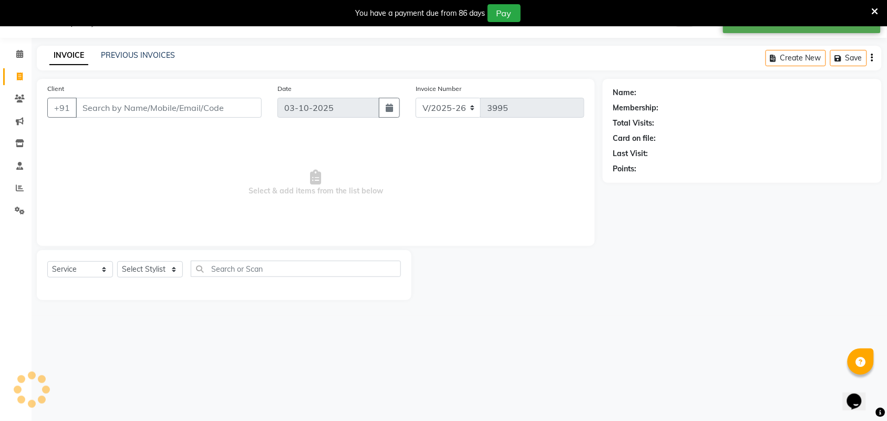
click at [148, 46] on div "INVOICE PREVIOUS INVOICES Create New Save" at bounding box center [459, 58] width 845 height 25
click at [151, 60] on div "PREVIOUS INVOICES" at bounding box center [138, 55] width 74 height 11
click at [153, 57] on link "PREVIOUS INVOICES" at bounding box center [138, 54] width 74 height 9
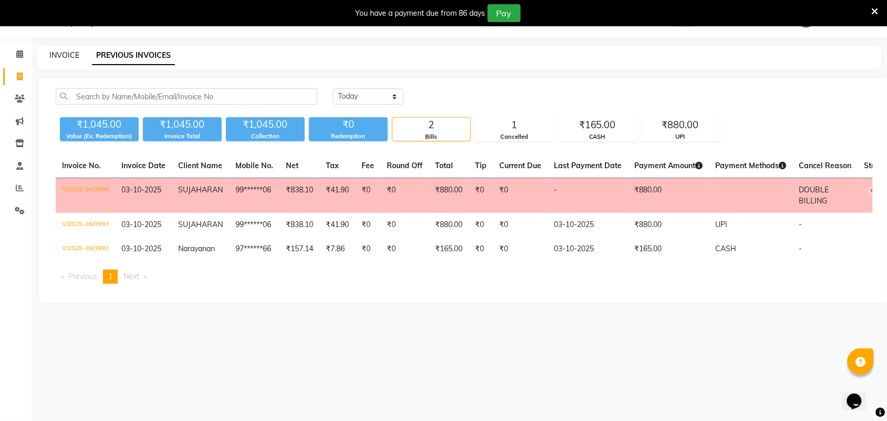
click at [58, 58] on link "INVOICE" at bounding box center [64, 54] width 30 height 9
select select "service"
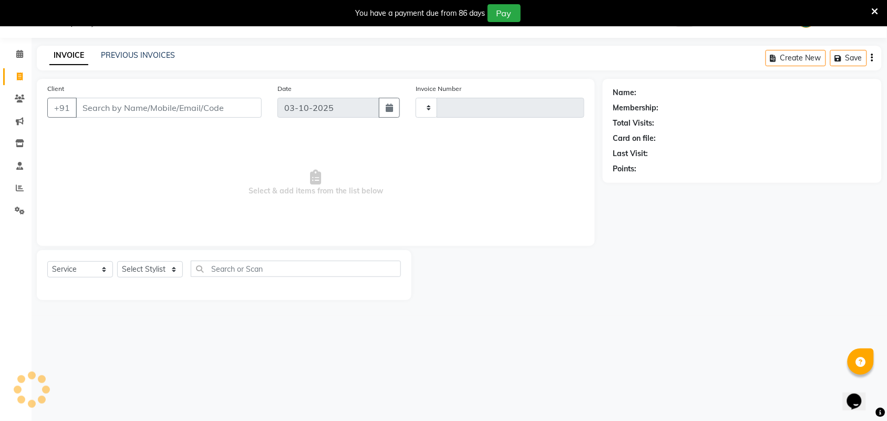
type input "3995"
select select "4466"
